Goal: Find specific page/section: Find specific page/section

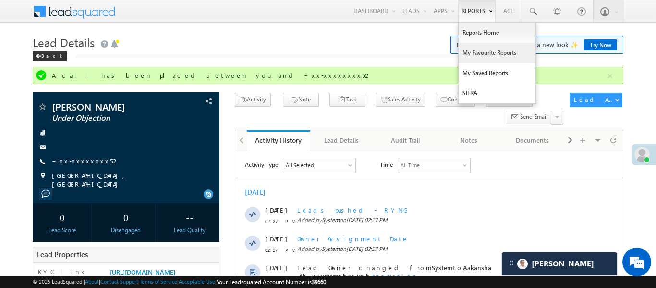
click at [481, 45] on link "My Favourite Reports" at bounding box center [497, 53] width 77 height 20
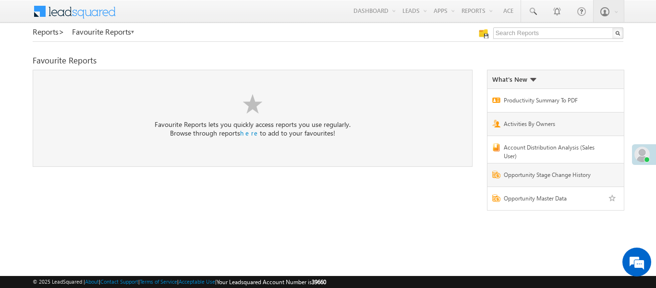
click at [510, 189] on div "Opportunity Master Data" at bounding box center [560, 198] width 136 height 18
click at [572, 31] on input "text" at bounding box center [558, 33] width 130 height 12
type input "me to others"
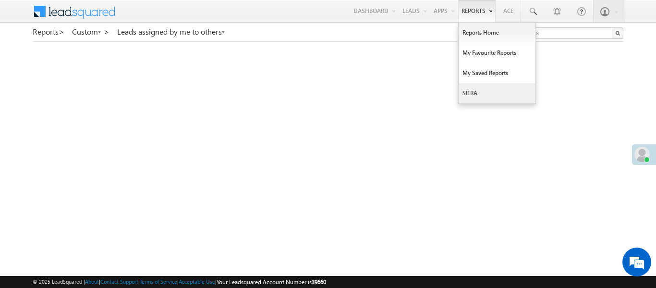
scroll to position [5, 0]
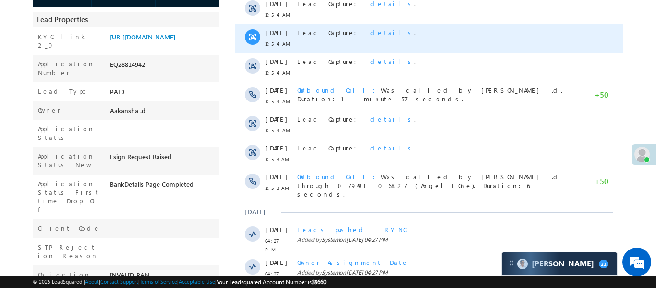
scroll to position [204, 0]
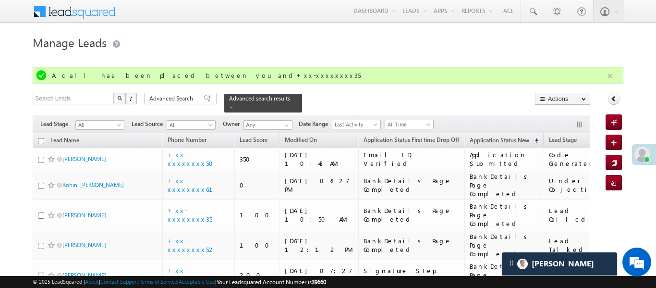
click at [615, 78] on button "button" at bounding box center [610, 76] width 12 height 12
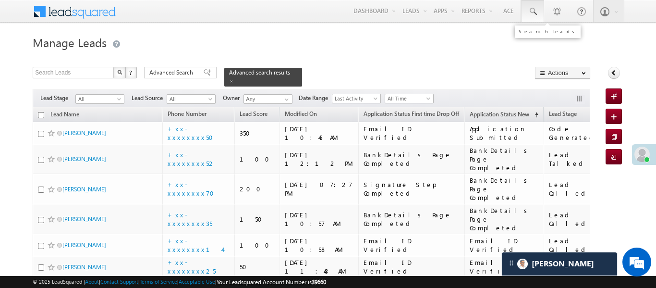
click at [523, 16] on link at bounding box center [532, 11] width 23 height 22
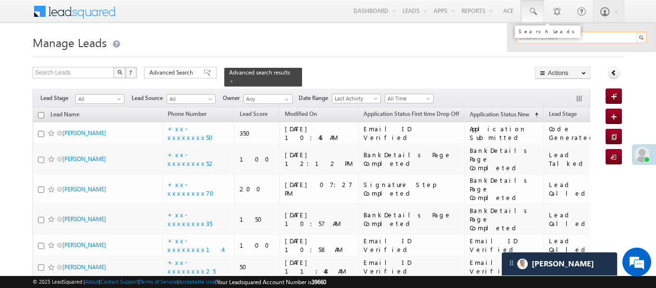
paste input "EQ28853678"
type input "EQ28853678"
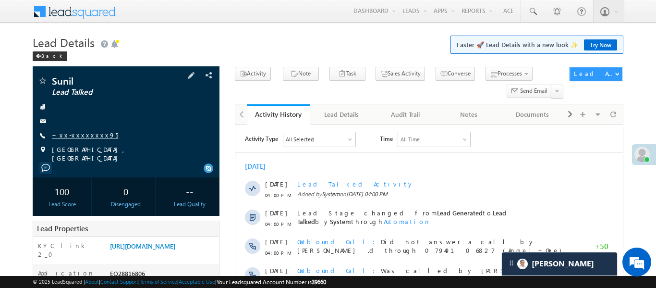
click at [81, 135] on link "+xx-xxxxxxxx95" at bounding box center [85, 135] width 66 height 8
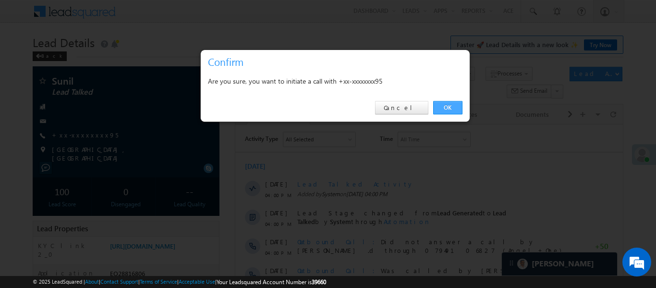
click at [446, 109] on link "OK" at bounding box center [447, 107] width 29 height 13
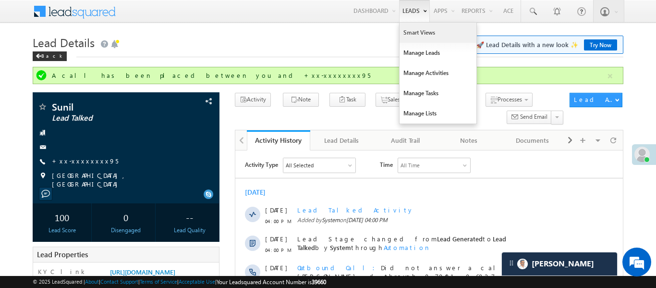
click at [414, 37] on link "Smart Views" at bounding box center [438, 33] width 77 height 20
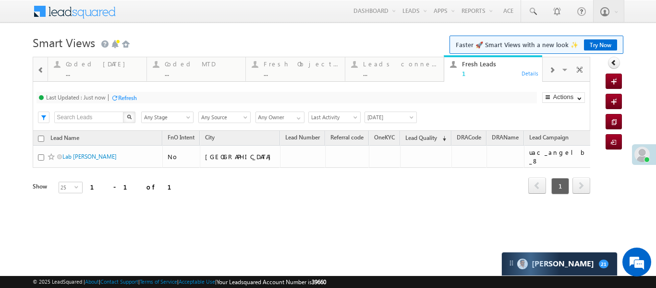
click at [92, 72] on div "..." at bounding box center [103, 73] width 75 height 7
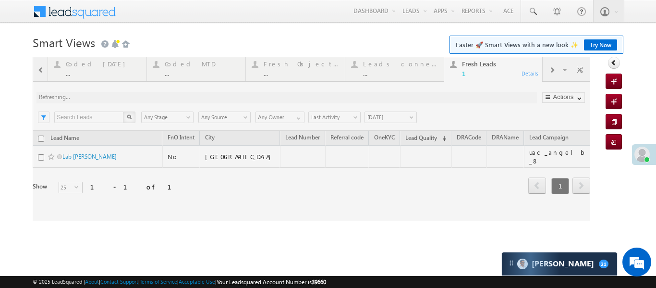
click at [92, 72] on div at bounding box center [312, 139] width 558 height 164
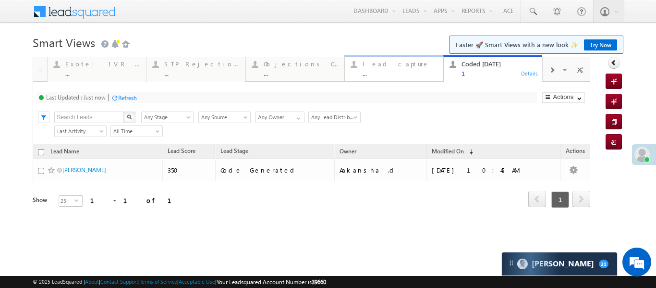
click at [377, 70] on div "..." at bounding box center [400, 73] width 75 height 7
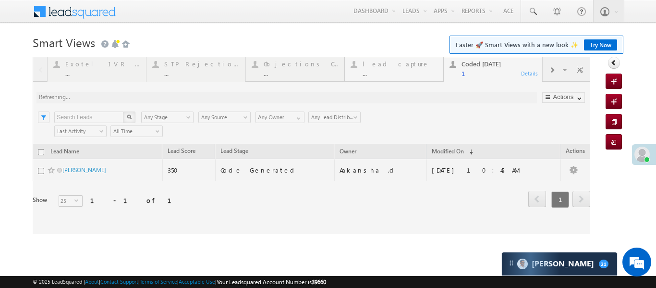
click at [377, 70] on div at bounding box center [312, 145] width 558 height 177
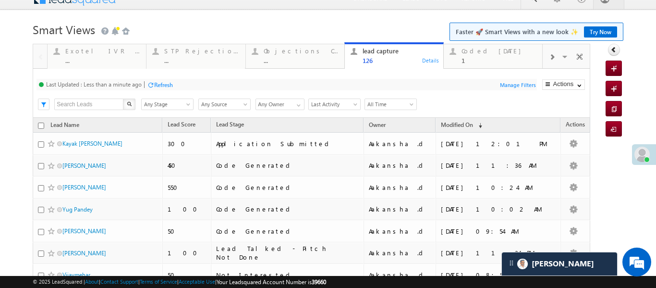
scroll to position [13, 0]
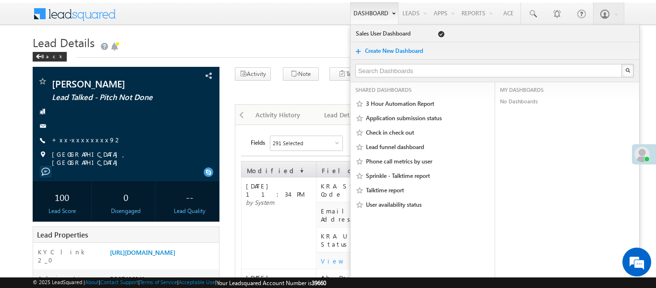
scroll to position [252, 0]
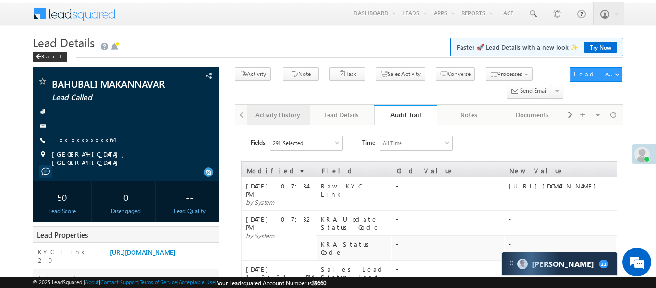
click at [270, 109] on link "Activity History" at bounding box center [278, 115] width 63 height 20
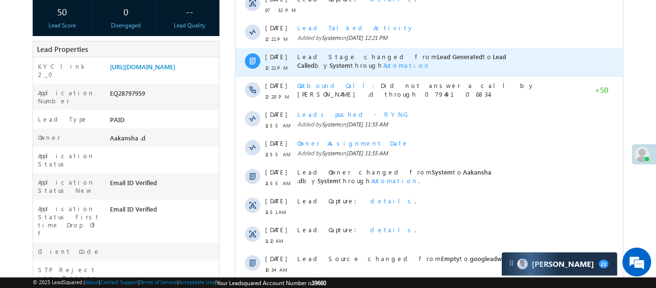
scroll to position [197, 0]
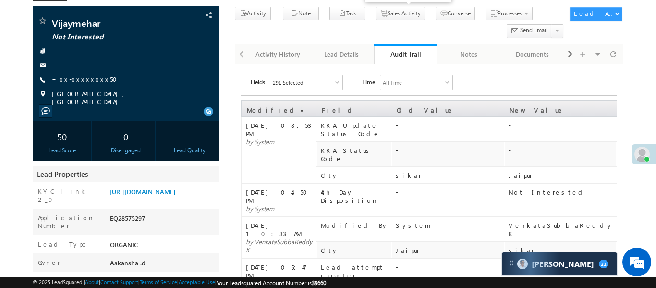
scroll to position [111, 0]
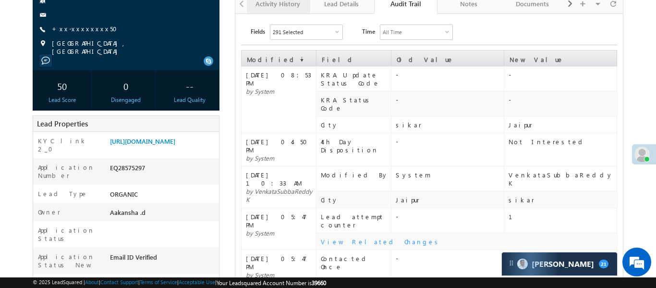
click at [268, 8] on div "Activity History" at bounding box center [278, 4] width 47 height 12
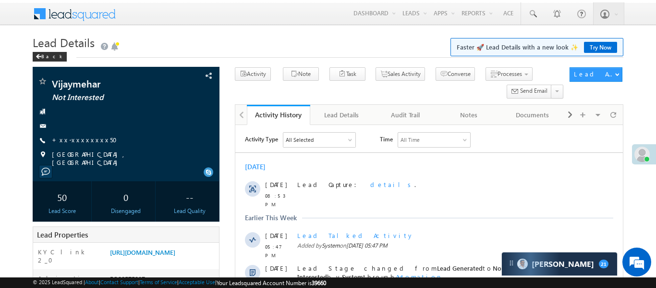
scroll to position [0, 0]
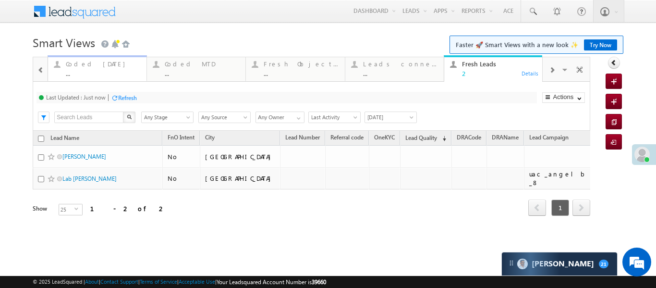
click at [90, 67] on div "Coded [DATE]" at bounding box center [103, 64] width 75 height 8
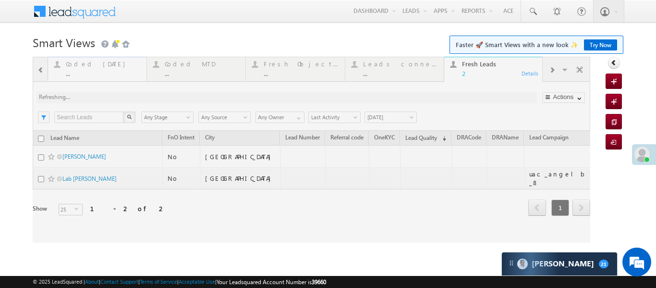
click at [90, 67] on div at bounding box center [312, 150] width 558 height 186
